Goal: Task Accomplishment & Management: Use online tool/utility

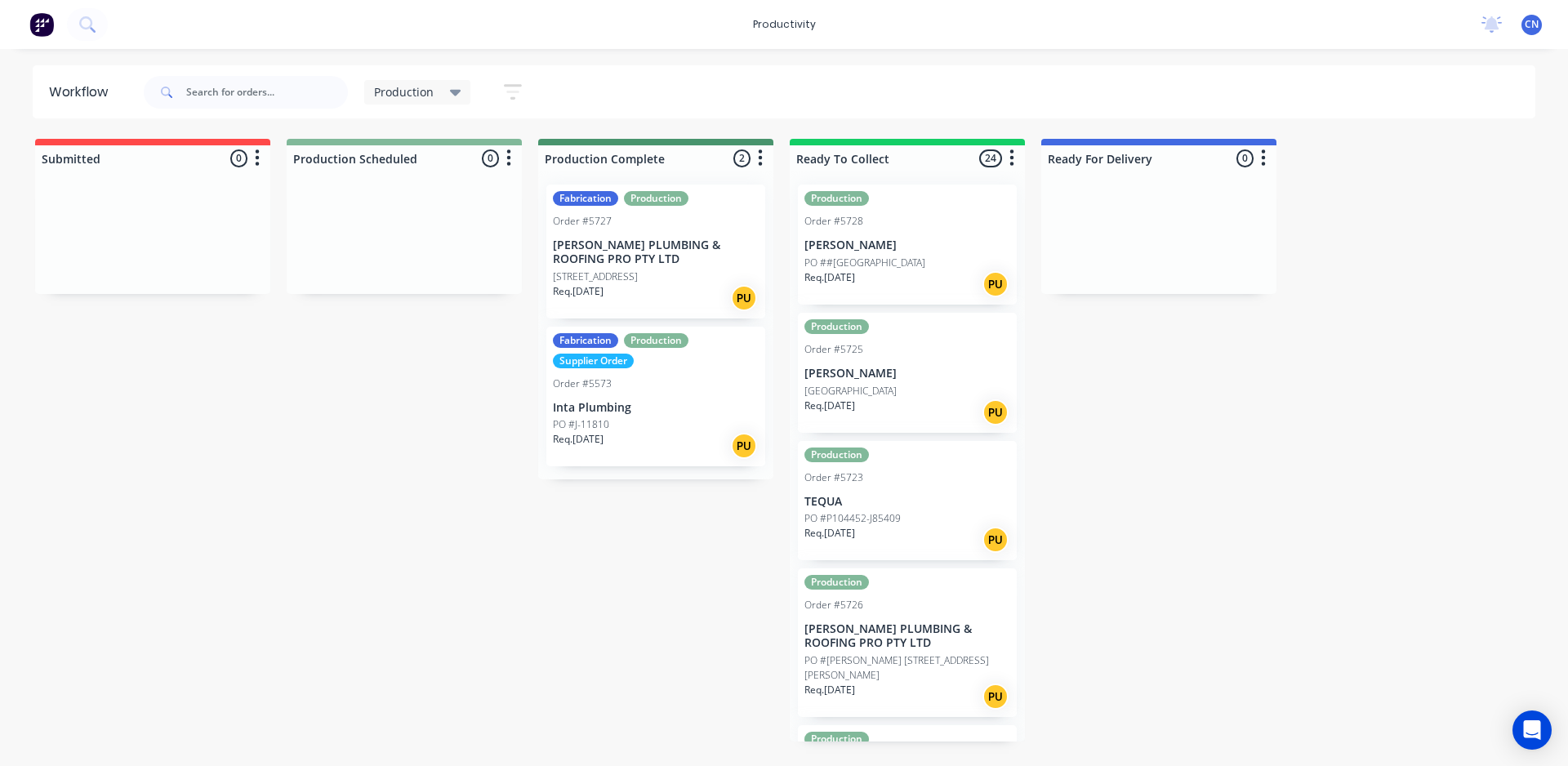
click at [380, 240] on div at bounding box center [404, 233] width 235 height 122
click at [461, 96] on div "Production" at bounding box center [418, 92] width 107 height 25
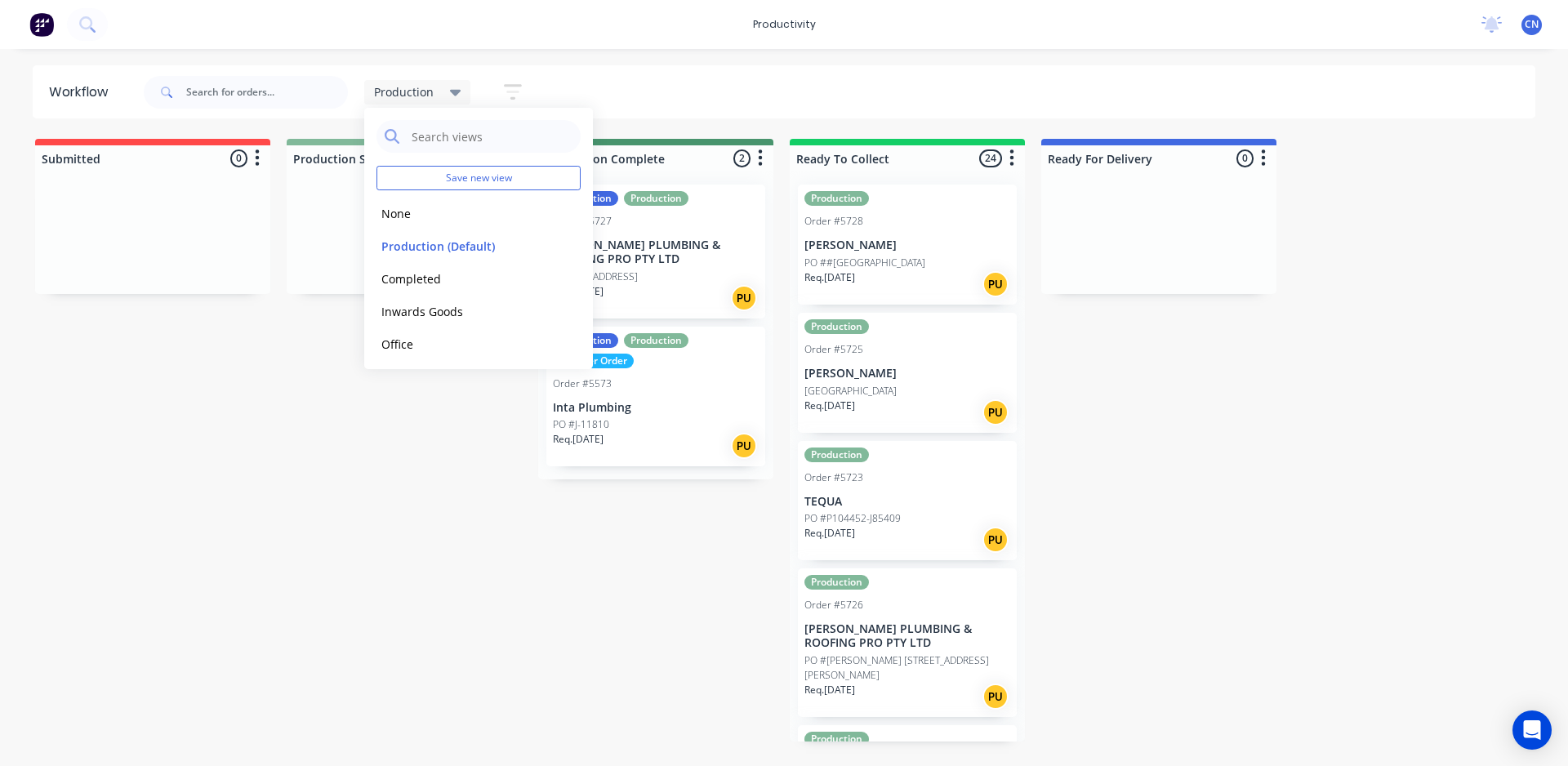
click at [498, 90] on button "button" at bounding box center [512, 91] width 52 height 31
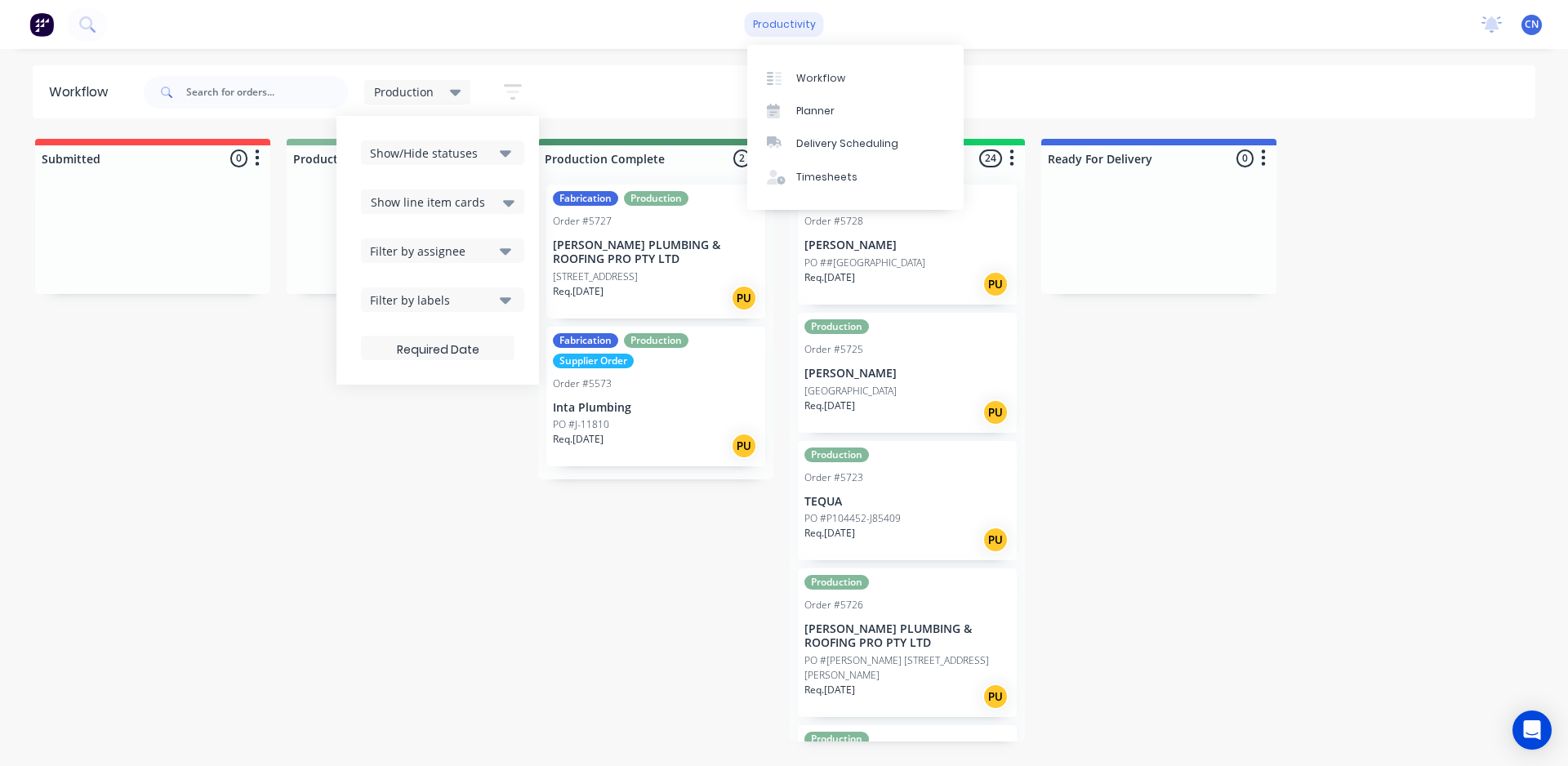
click at [799, 26] on div "productivity" at bounding box center [784, 24] width 79 height 25
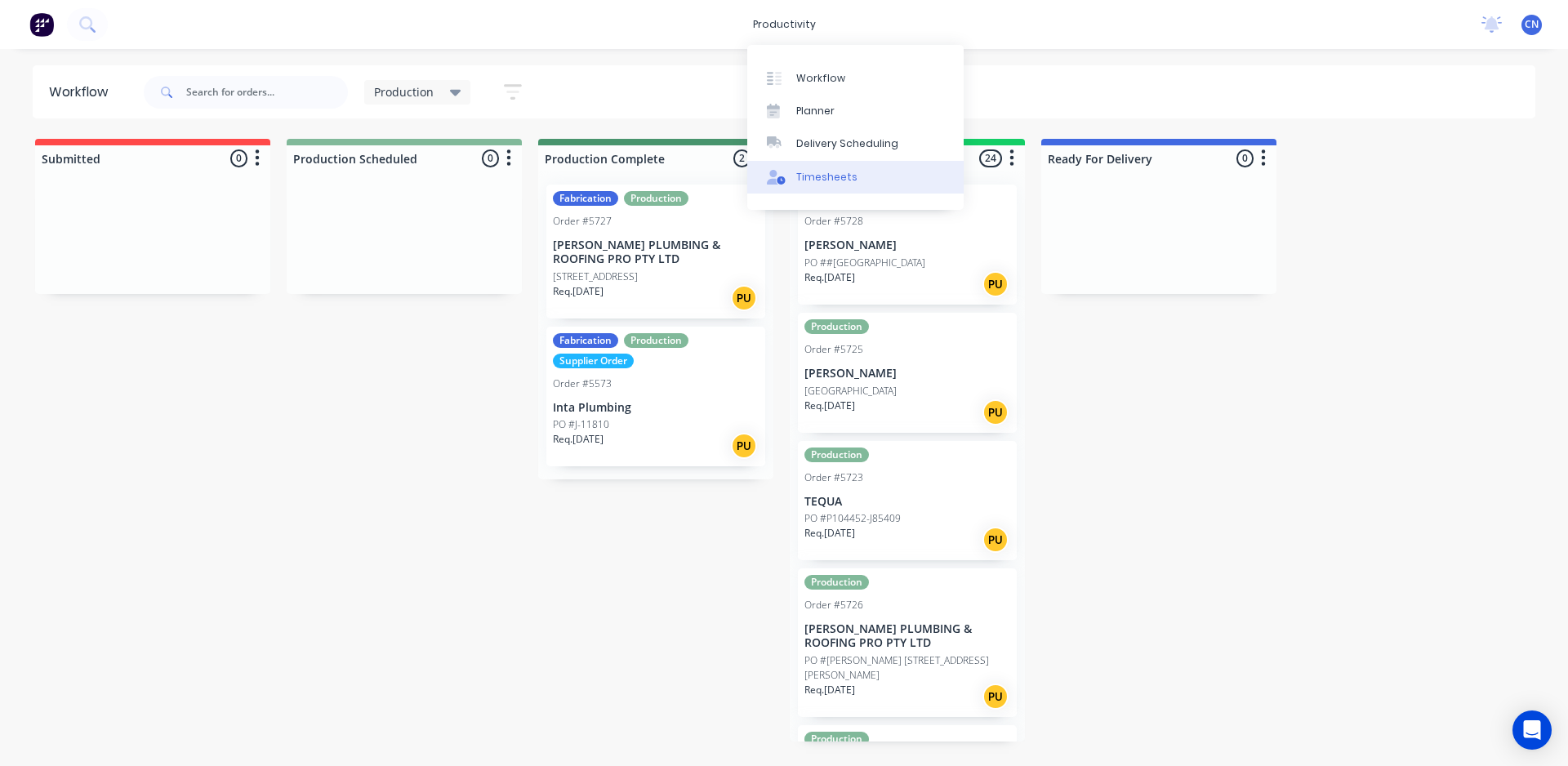
click at [828, 184] on link "Timesheets" at bounding box center [855, 177] width 217 height 32
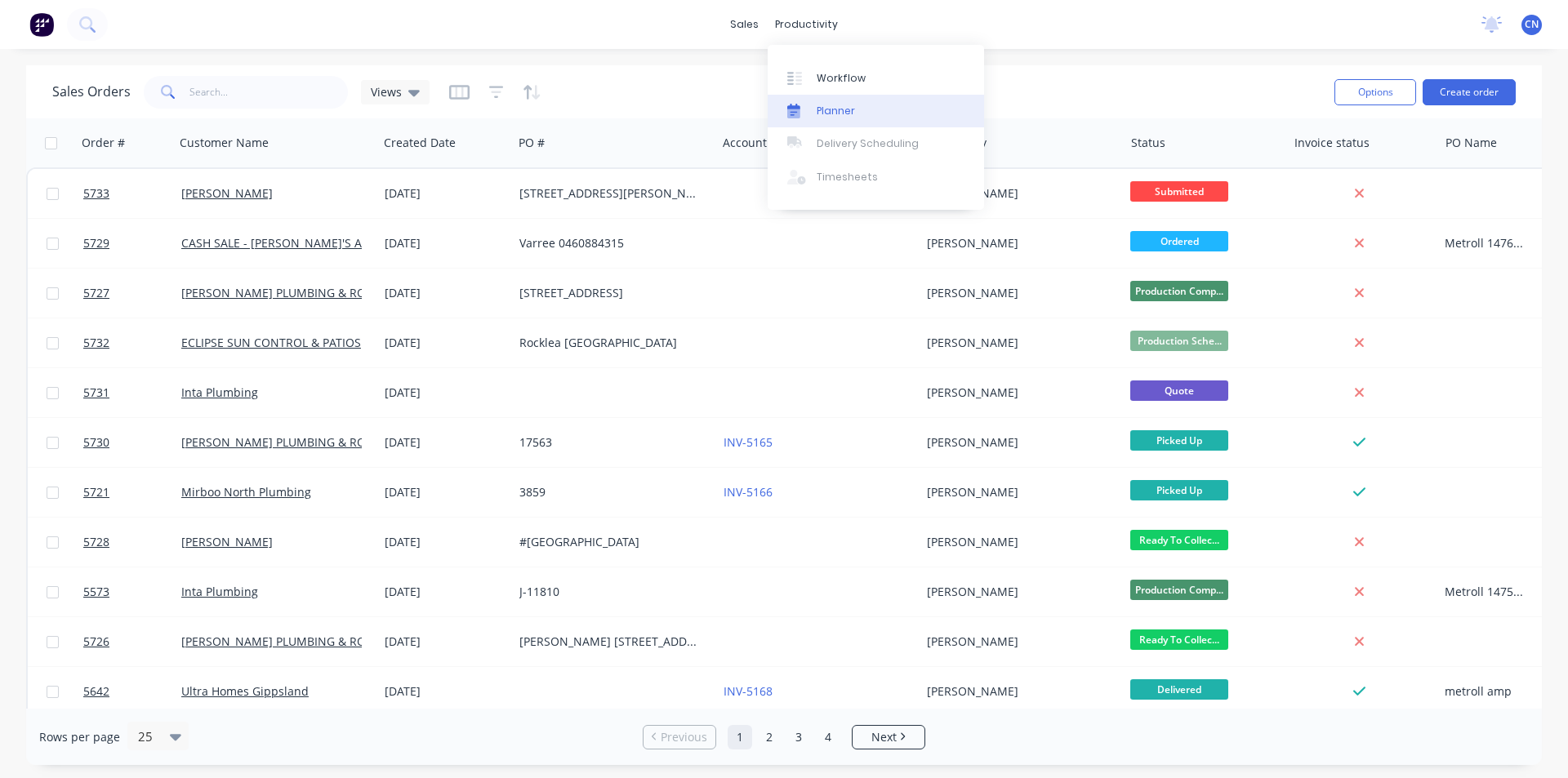
click at [834, 104] on div "Planner" at bounding box center [835, 110] width 38 height 14
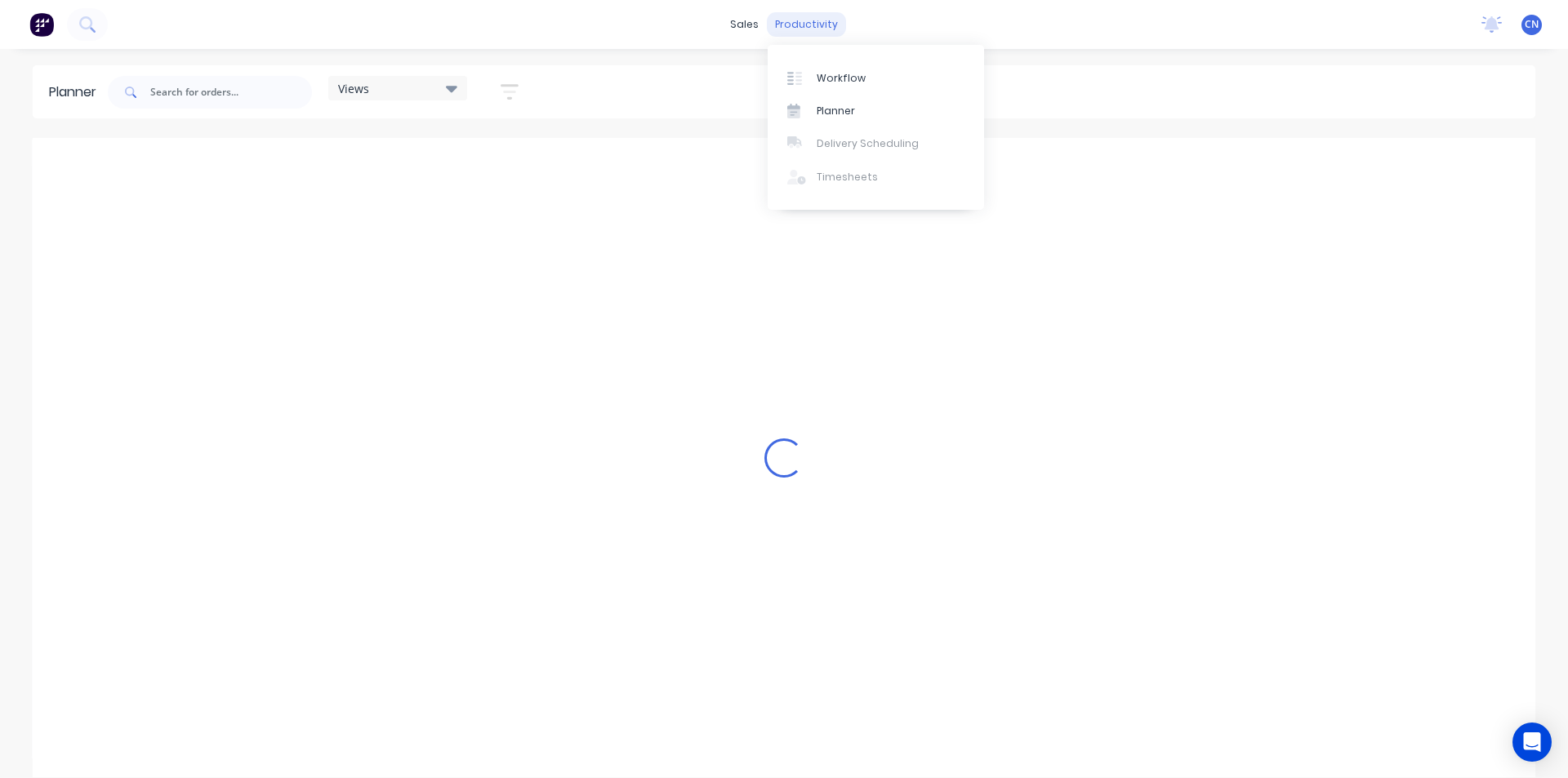
scroll to position [0, 1532]
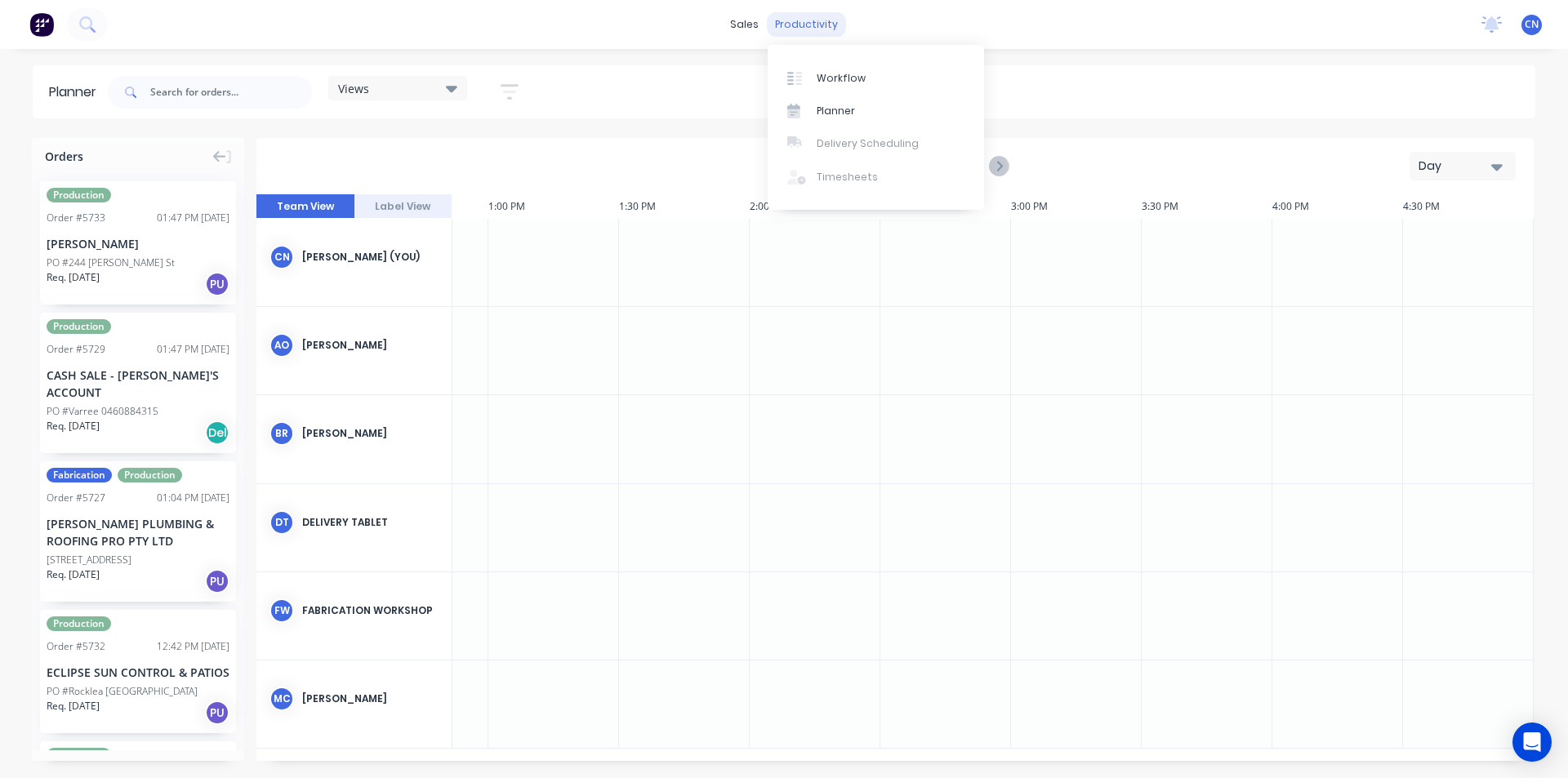
click at [802, 25] on div "productivity" at bounding box center [806, 24] width 79 height 25
click at [601, 88] on div "Views Save new view None (Default) edit Direct to site edit Month Inwards edit …" at bounding box center [819, 93] width 1430 height 49
click at [801, 20] on div "productivity" at bounding box center [806, 24] width 79 height 25
click at [838, 104] on div "Planner" at bounding box center [835, 110] width 38 height 14
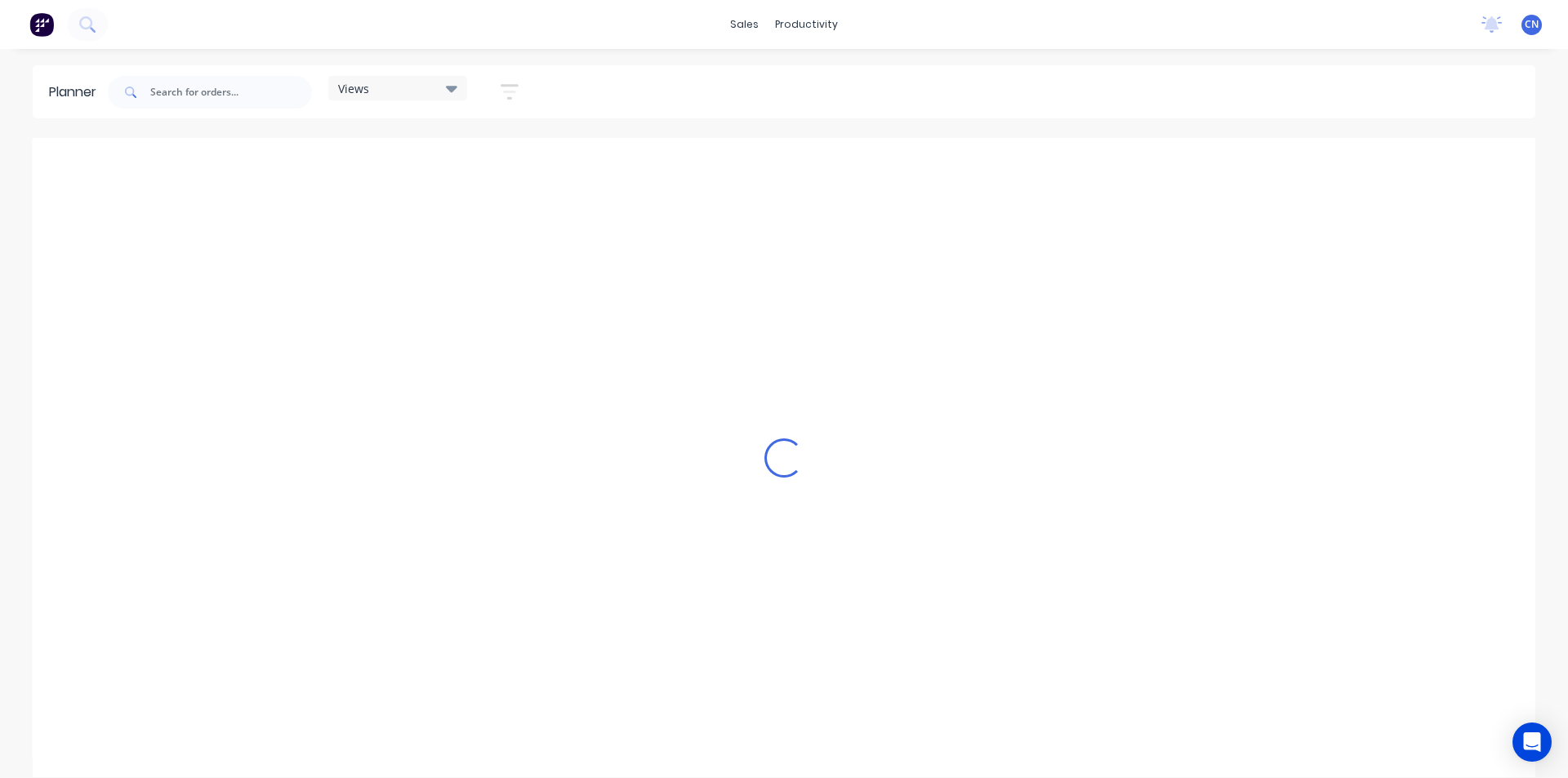
scroll to position [0, 1532]
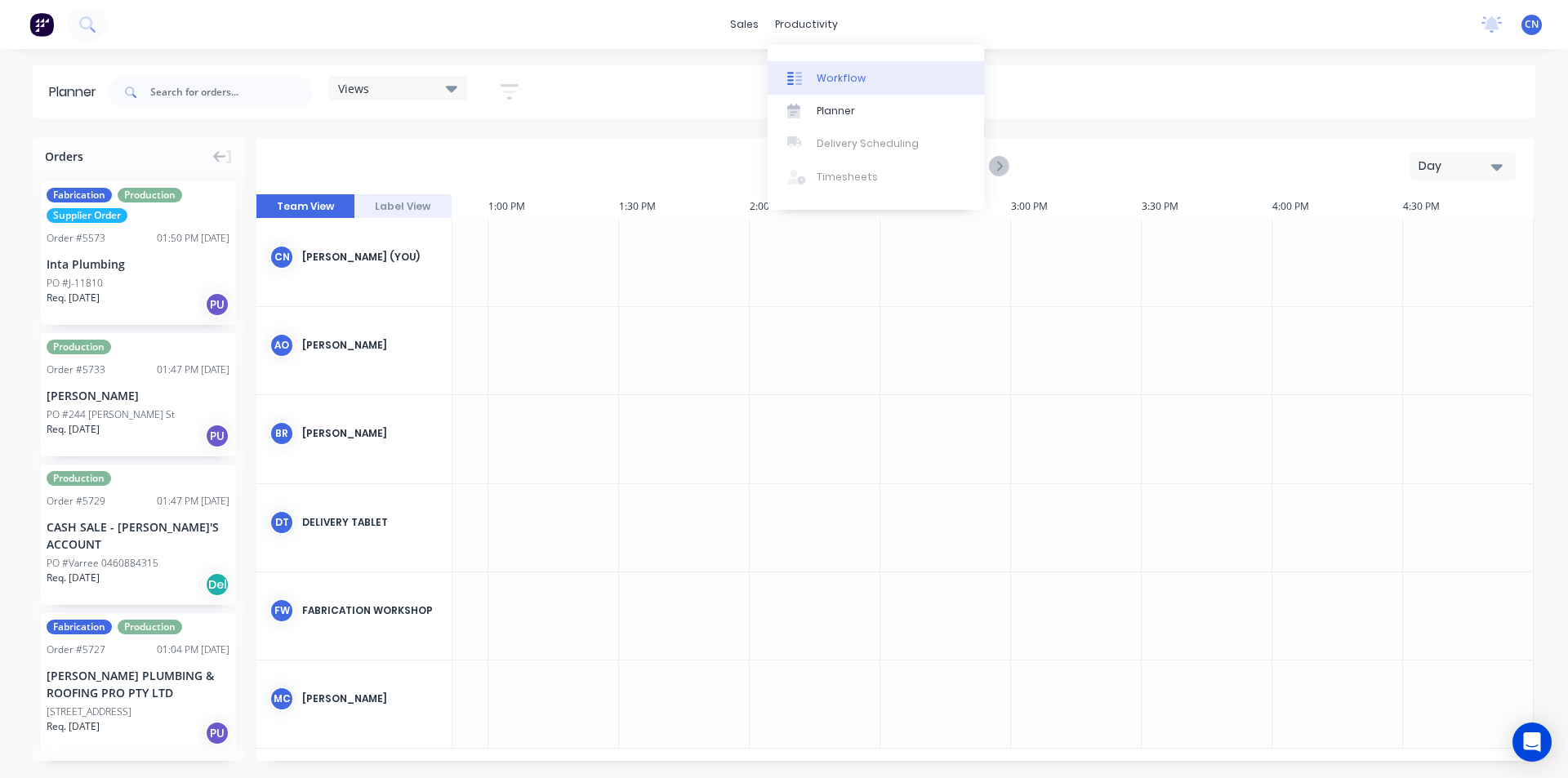
click at [835, 80] on div "Workflow" at bounding box center [841, 78] width 49 height 14
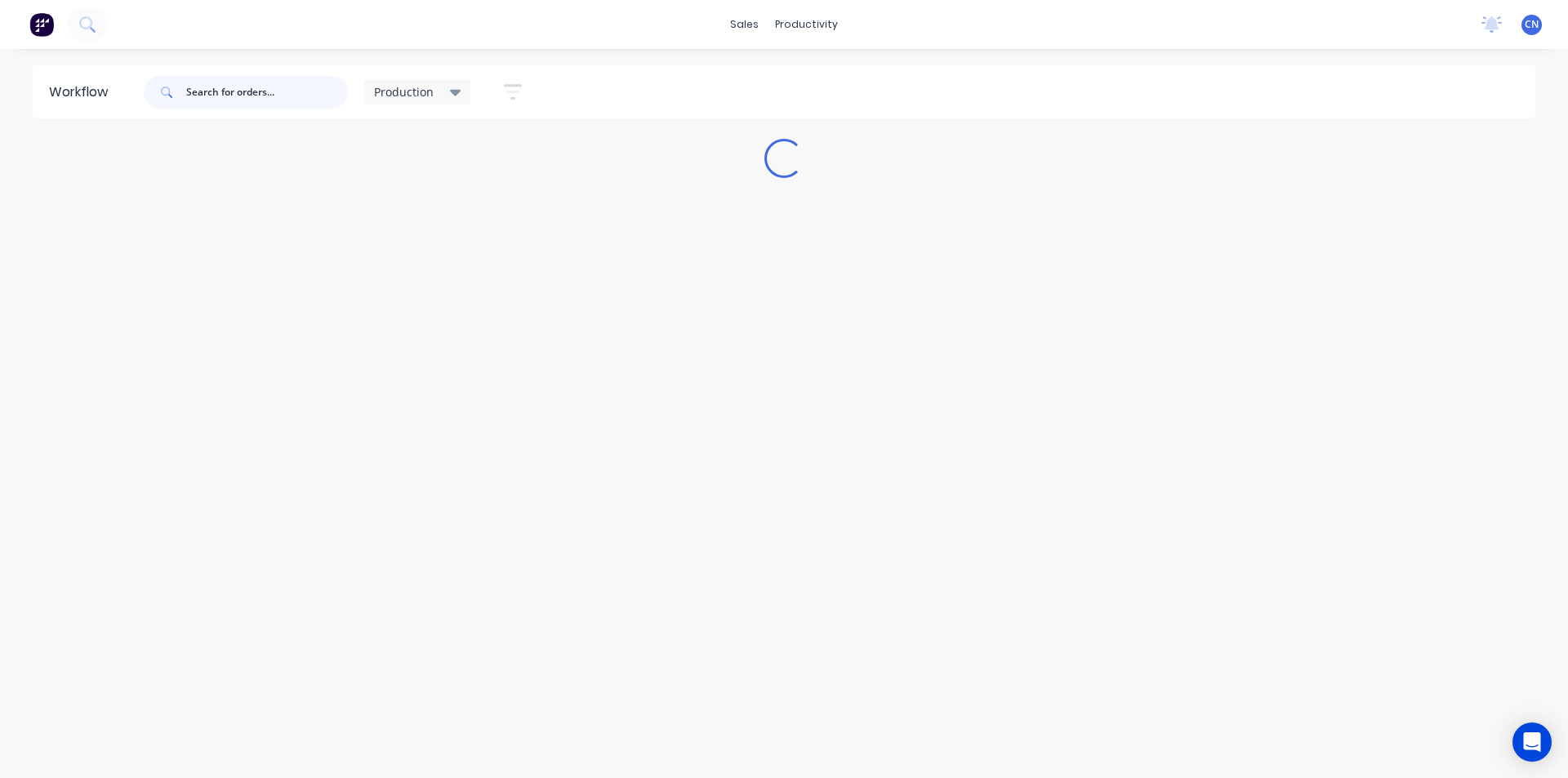
click at [319, 93] on input "text" at bounding box center [267, 92] width 161 height 32
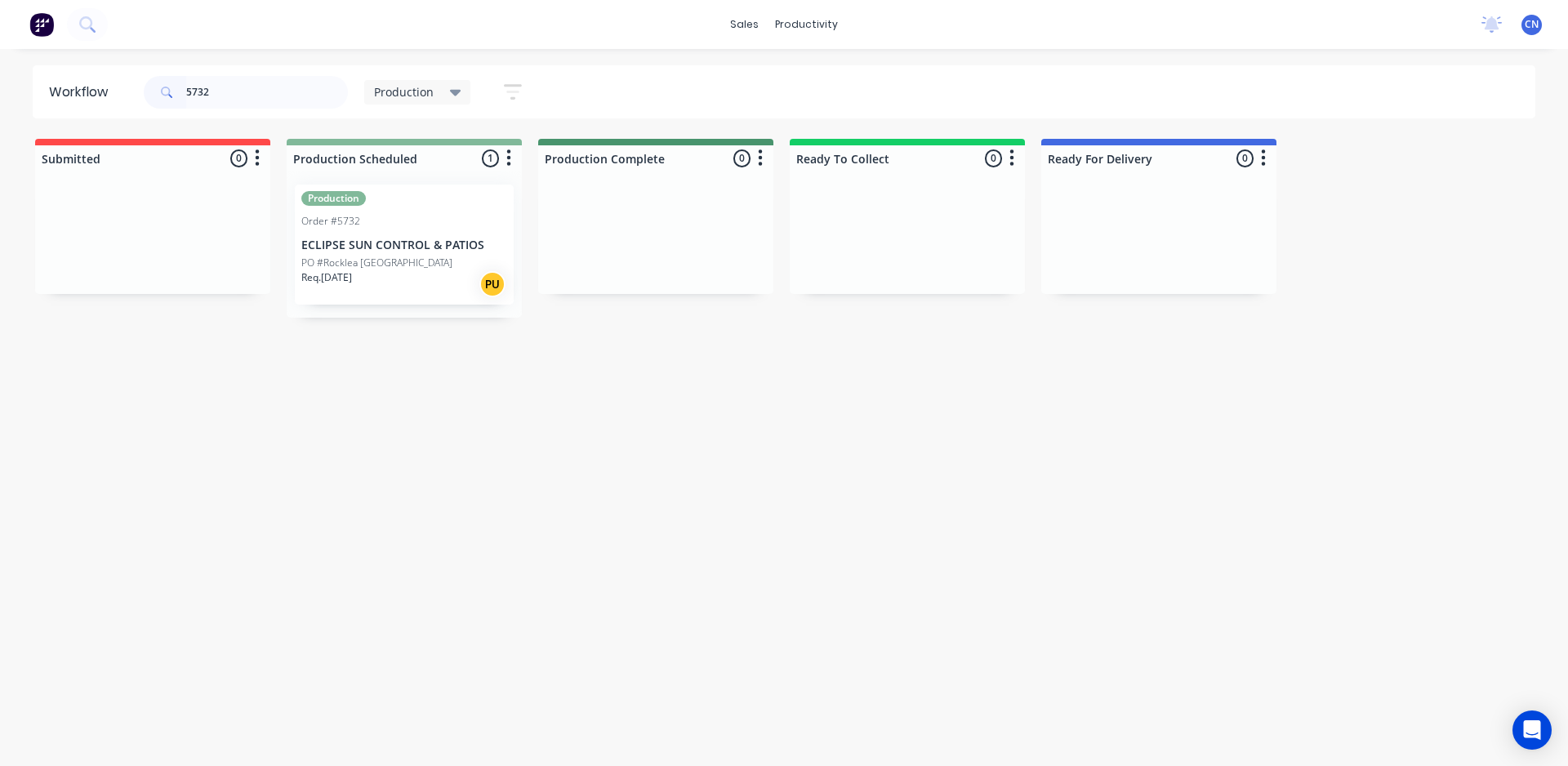
click at [416, 270] on div "Req. [DATE] PU" at bounding box center [405, 284] width 206 height 28
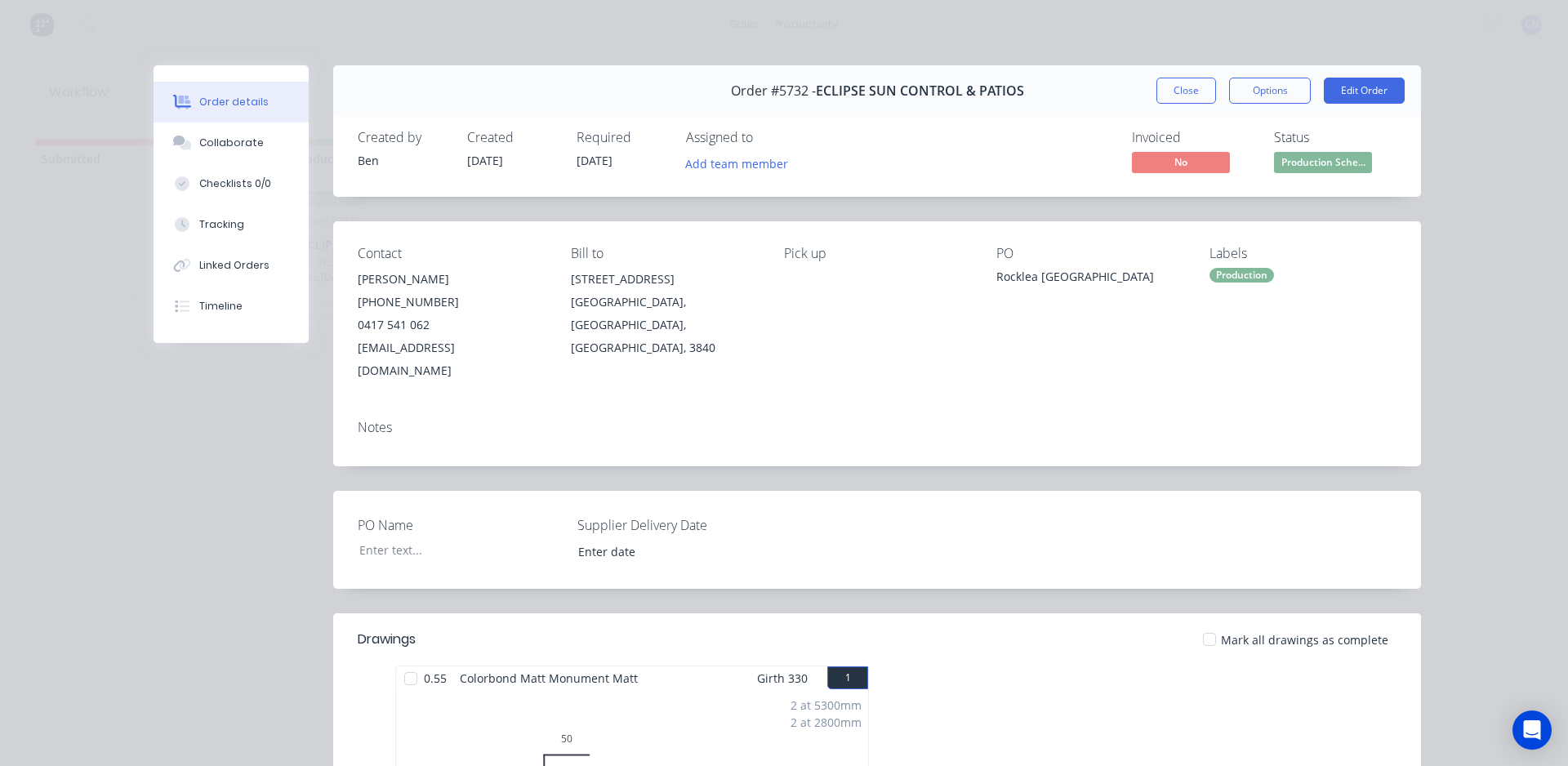
click at [412, 662] on div at bounding box center [410, 678] width 32 height 32
click at [221, 220] on div "Tracking" at bounding box center [221, 224] width 45 height 14
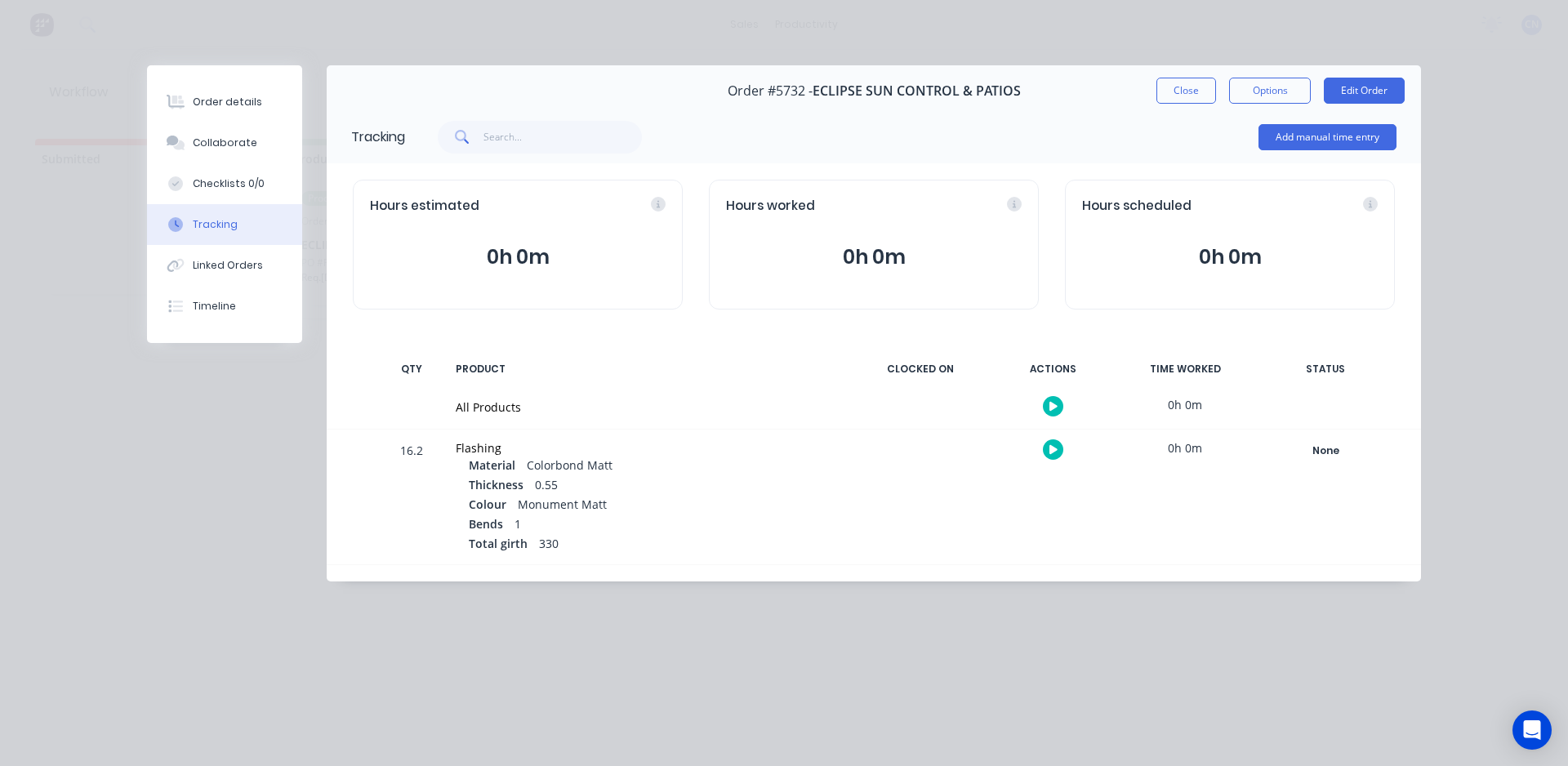
click at [1053, 404] on icon "button" at bounding box center [1054, 406] width 8 height 9
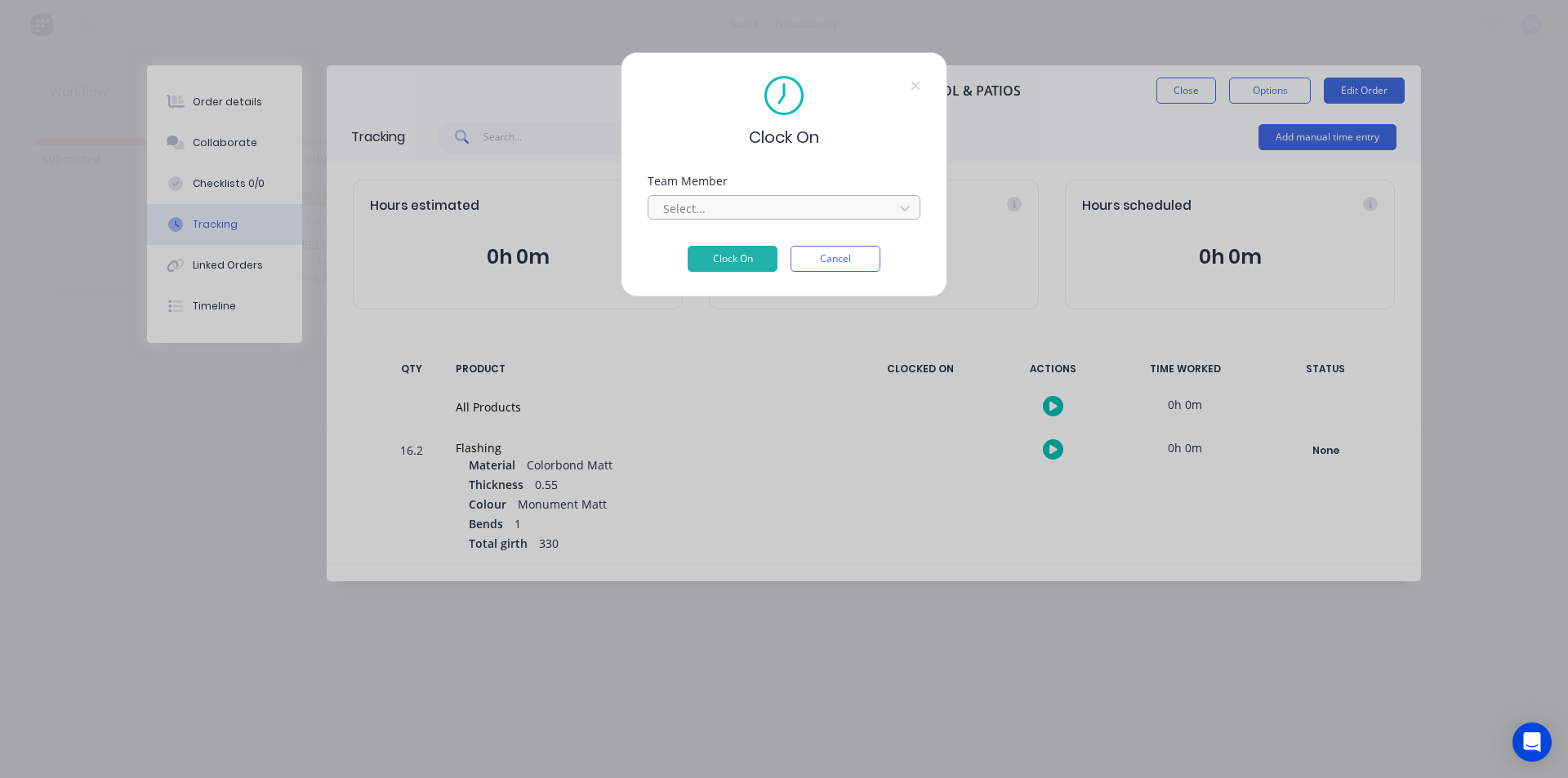
click at [727, 210] on div at bounding box center [773, 208] width 224 height 20
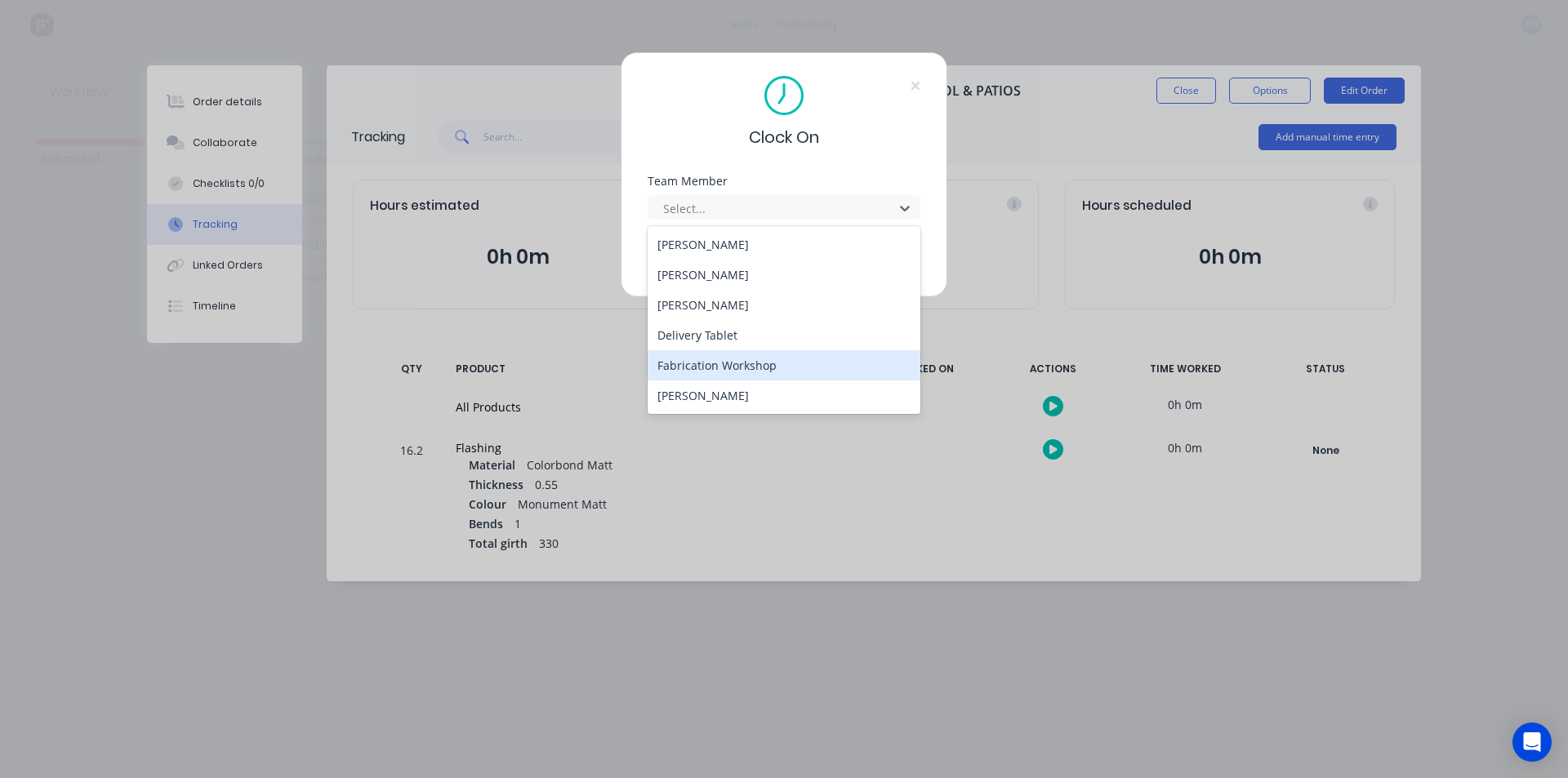
click at [715, 365] on div "Fabrication Workshop" at bounding box center [784, 365] width 273 height 31
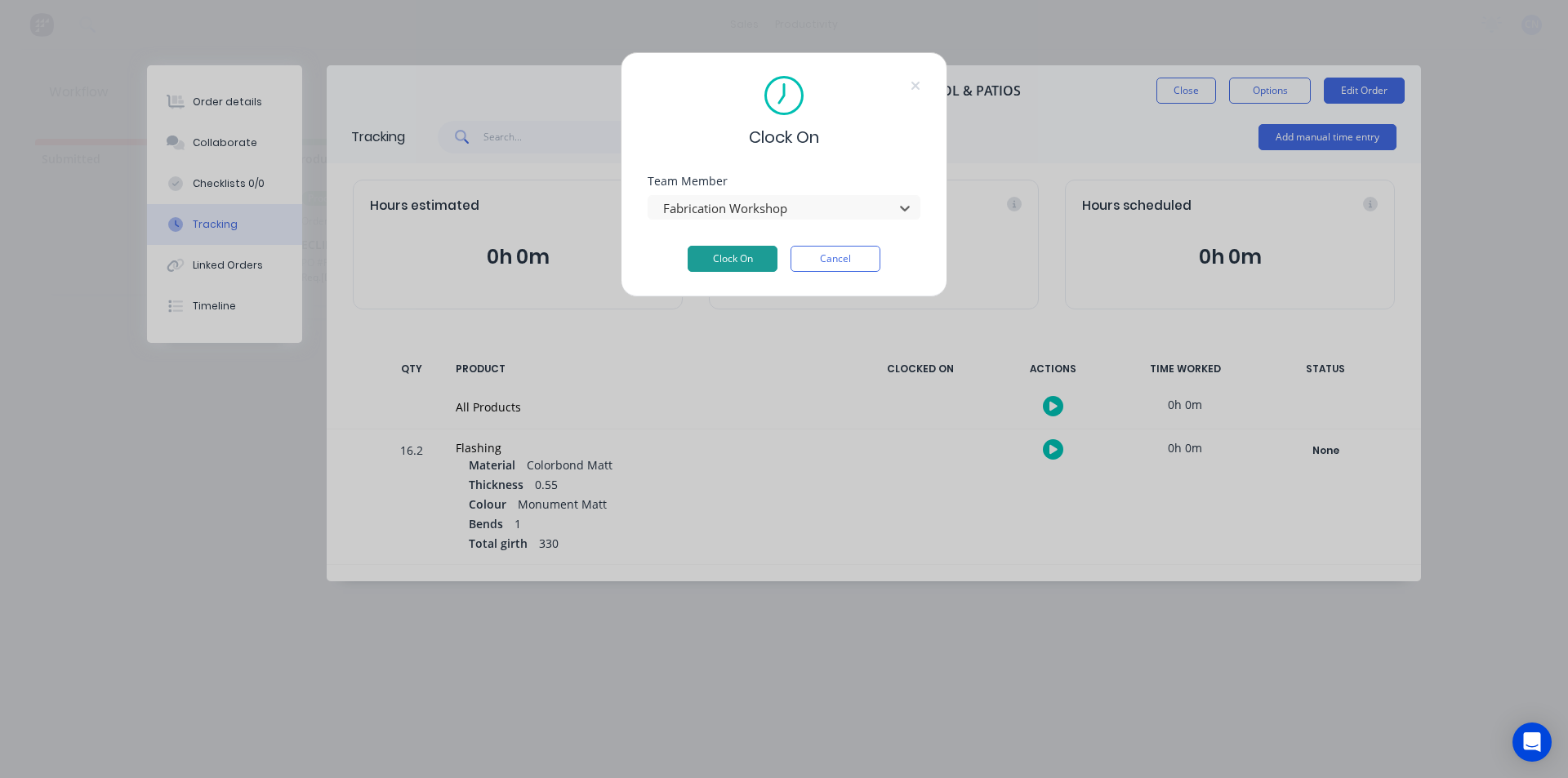
click at [727, 257] on button "Clock On" at bounding box center [733, 258] width 90 height 26
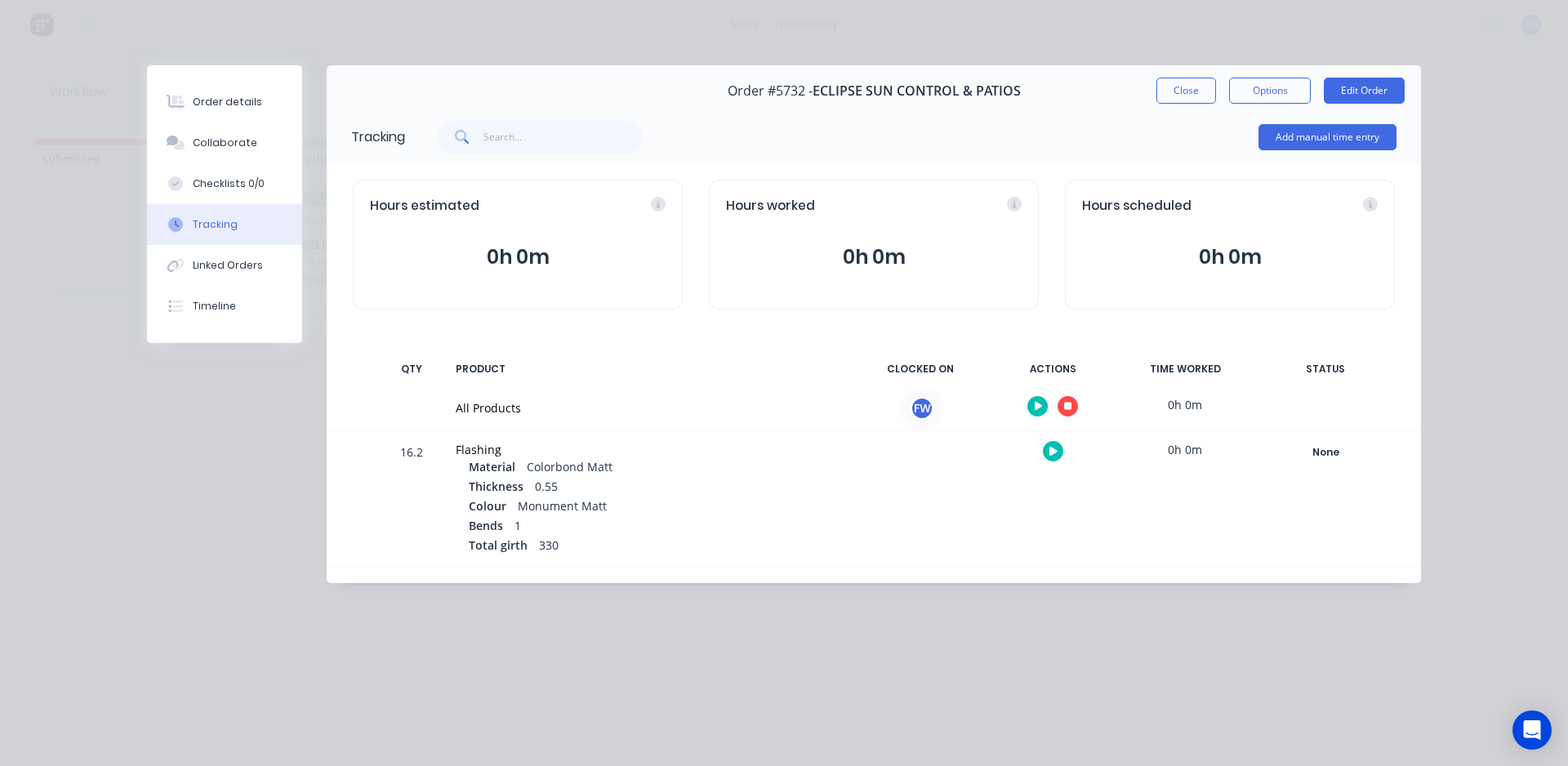
click at [1064, 406] on icon "button" at bounding box center [1068, 407] width 8 height 9
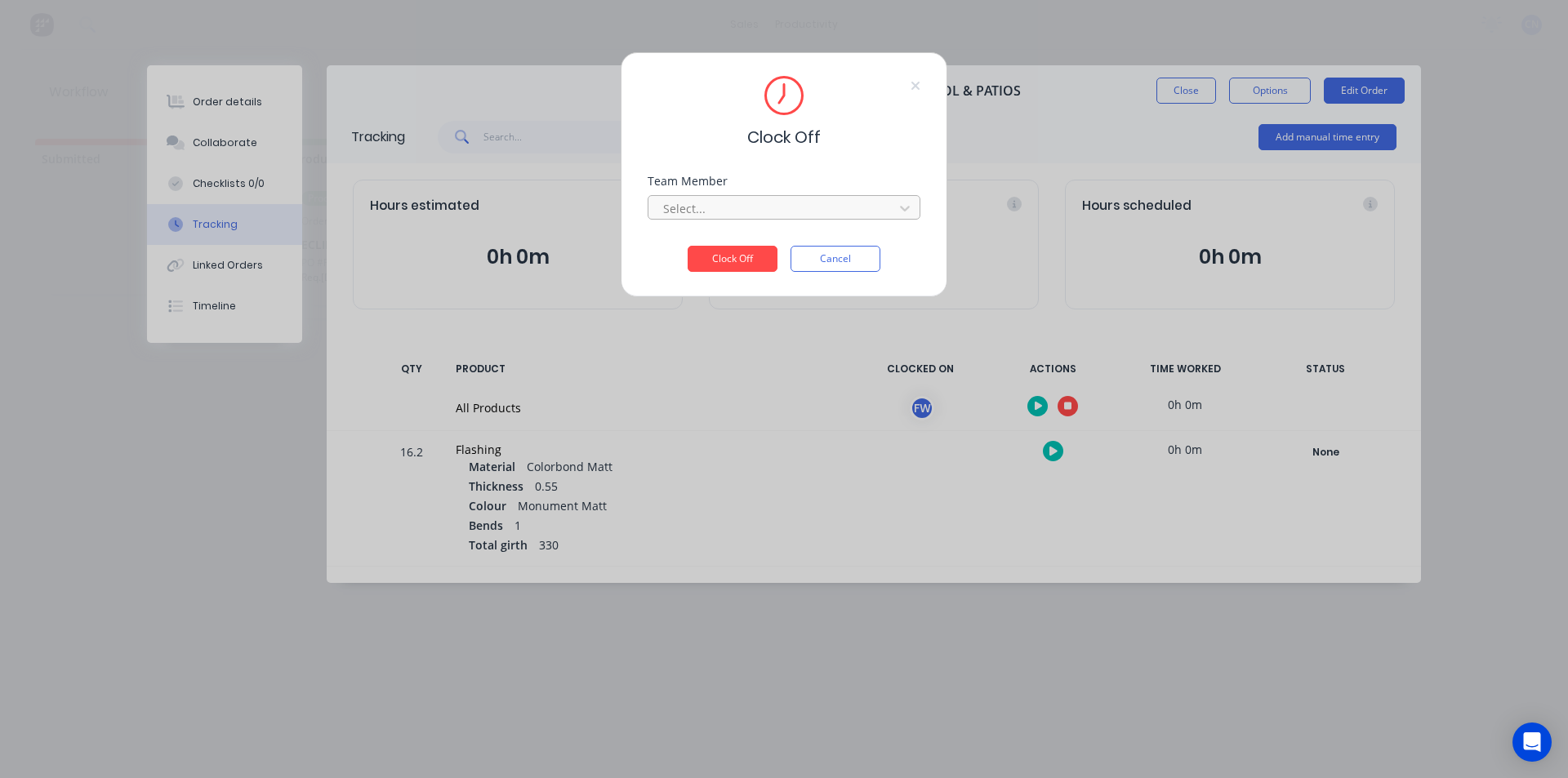
click at [732, 206] on div at bounding box center [773, 208] width 224 height 20
drag, startPoint x: 722, startPoint y: 245, endPoint x: 722, endPoint y: 259, distance: 14.0
click at [722, 245] on div "Fabrication Workshop" at bounding box center [784, 245] width 273 height 31
click at [722, 261] on button "Clock Off" at bounding box center [733, 258] width 90 height 26
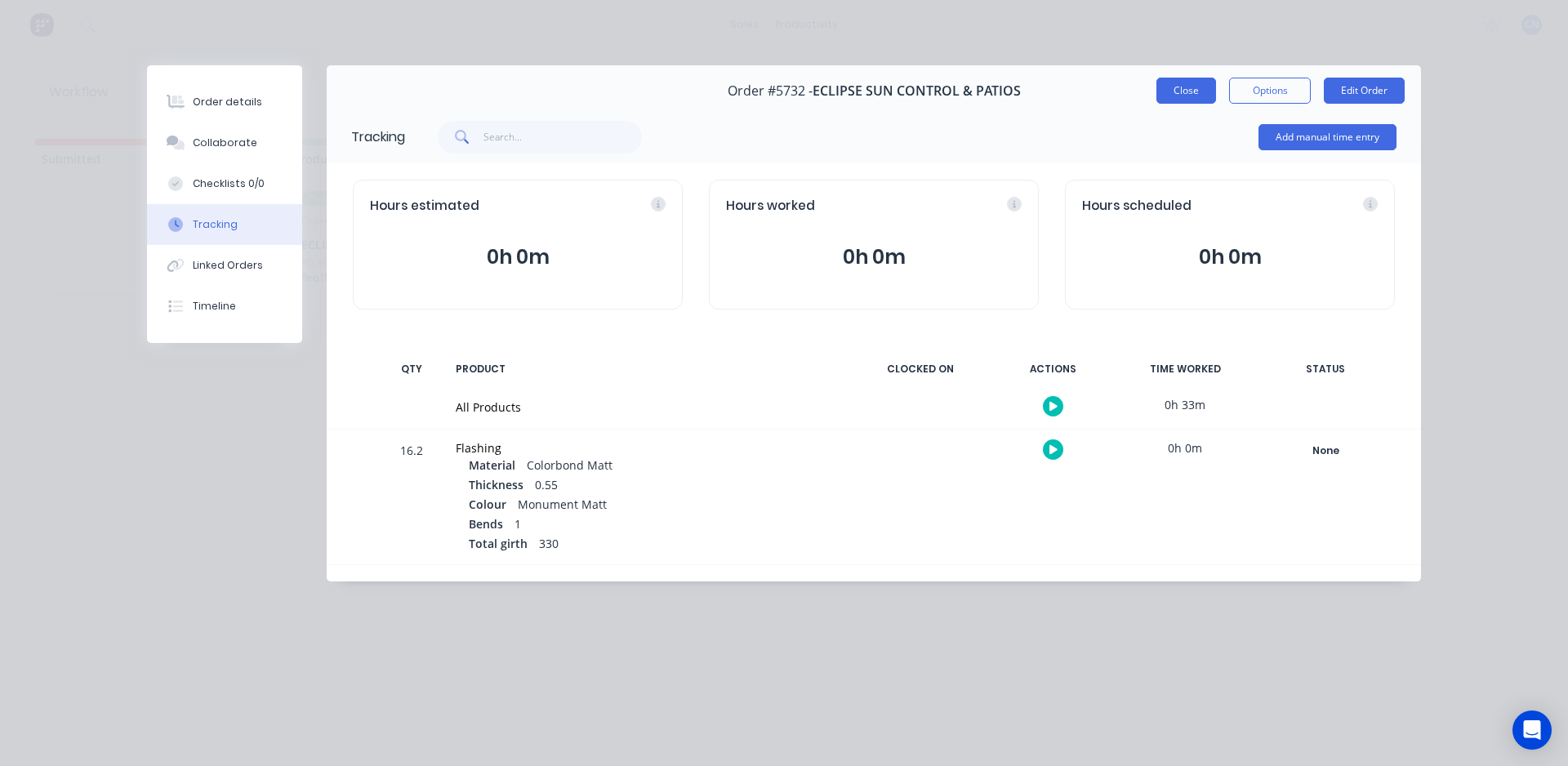
click at [1196, 95] on button "Close" at bounding box center [1186, 90] width 59 height 26
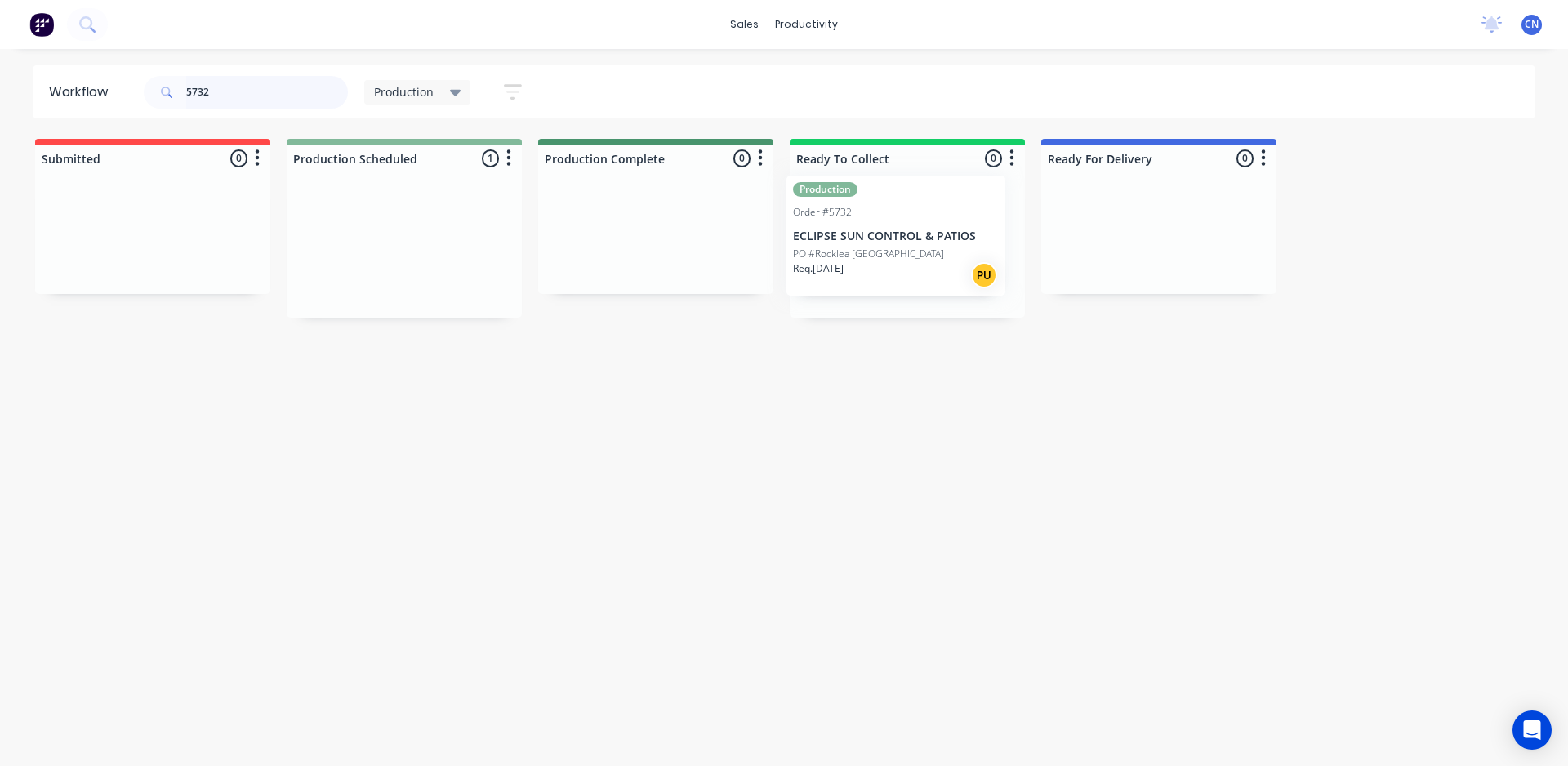
drag, startPoint x: 395, startPoint y: 283, endPoint x: 909, endPoint y: 280, distance: 514.0
click at [909, 280] on div "Submitted 0 Production Scheduled 1 Production Order #5732 ECLIPSE SUN CONTROL &…" at bounding box center [1231, 228] width 2487 height 179
type input "5"
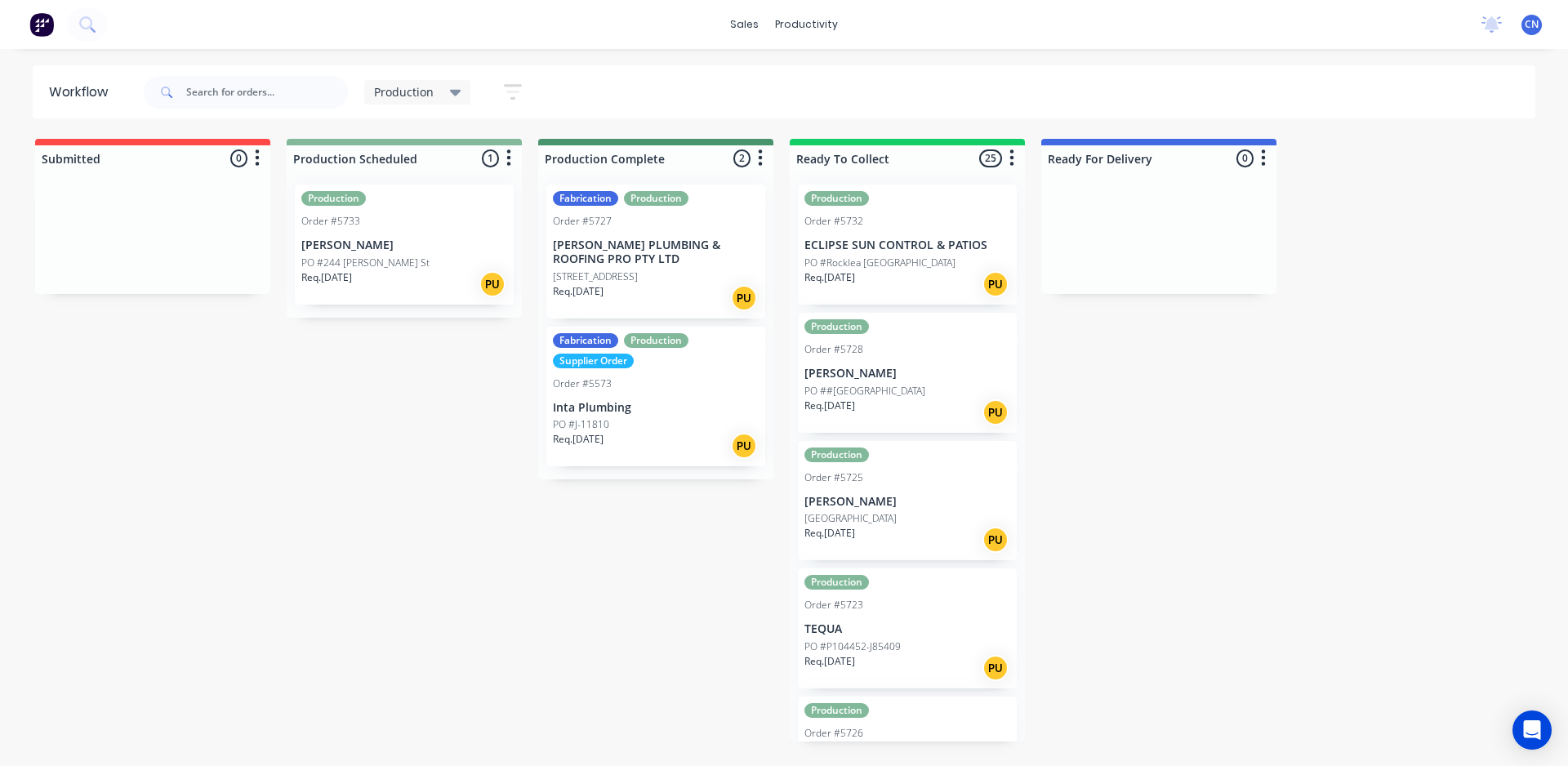
click at [371, 252] on p "[PERSON_NAME]" at bounding box center [405, 246] width 206 height 14
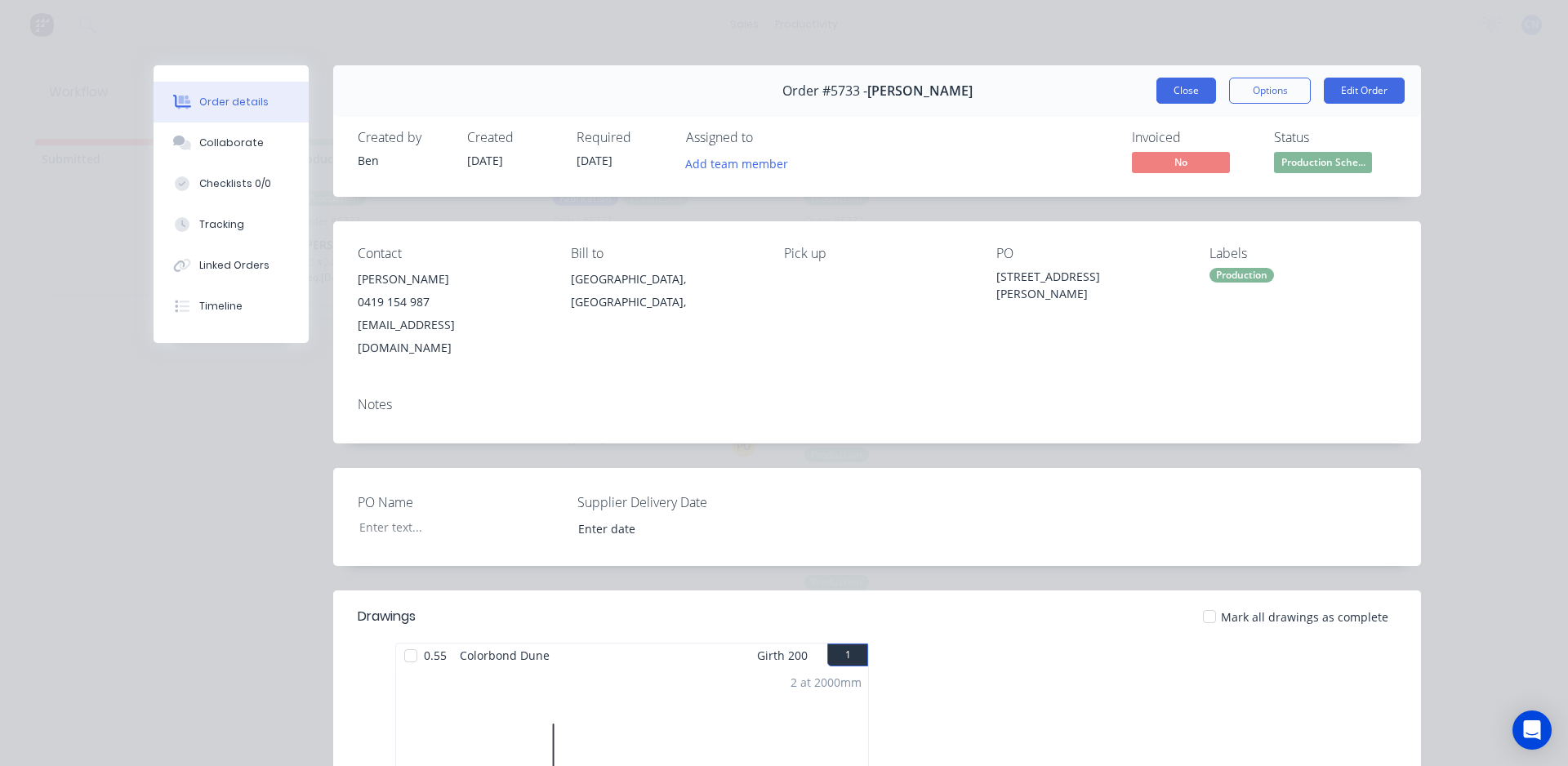
click at [1197, 84] on button "Close" at bounding box center [1186, 90] width 59 height 26
